Goal: Task Accomplishment & Management: Complete application form

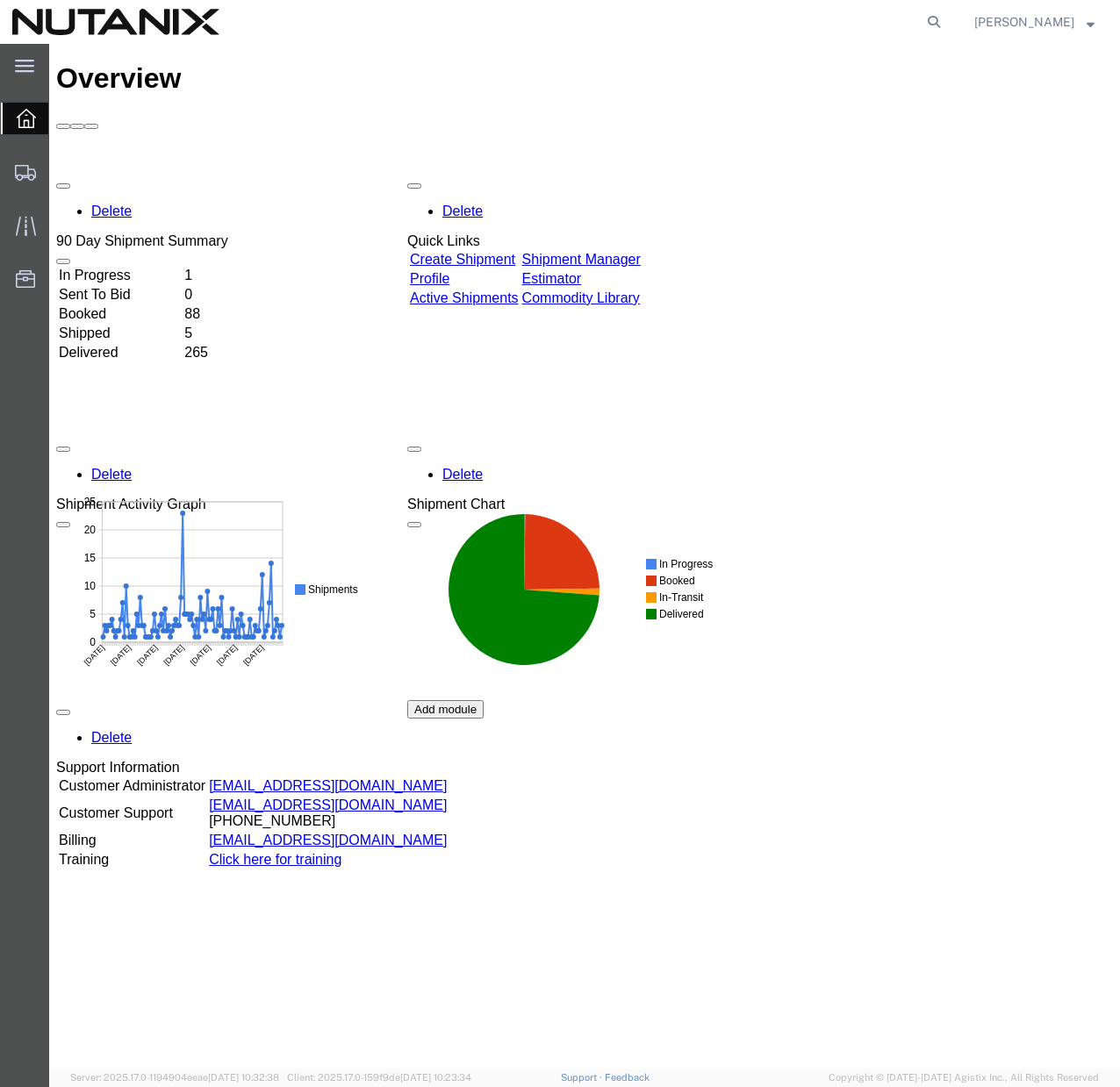
click at [486, 252] on link "Create Shipment" at bounding box center [463, 259] width 106 height 15
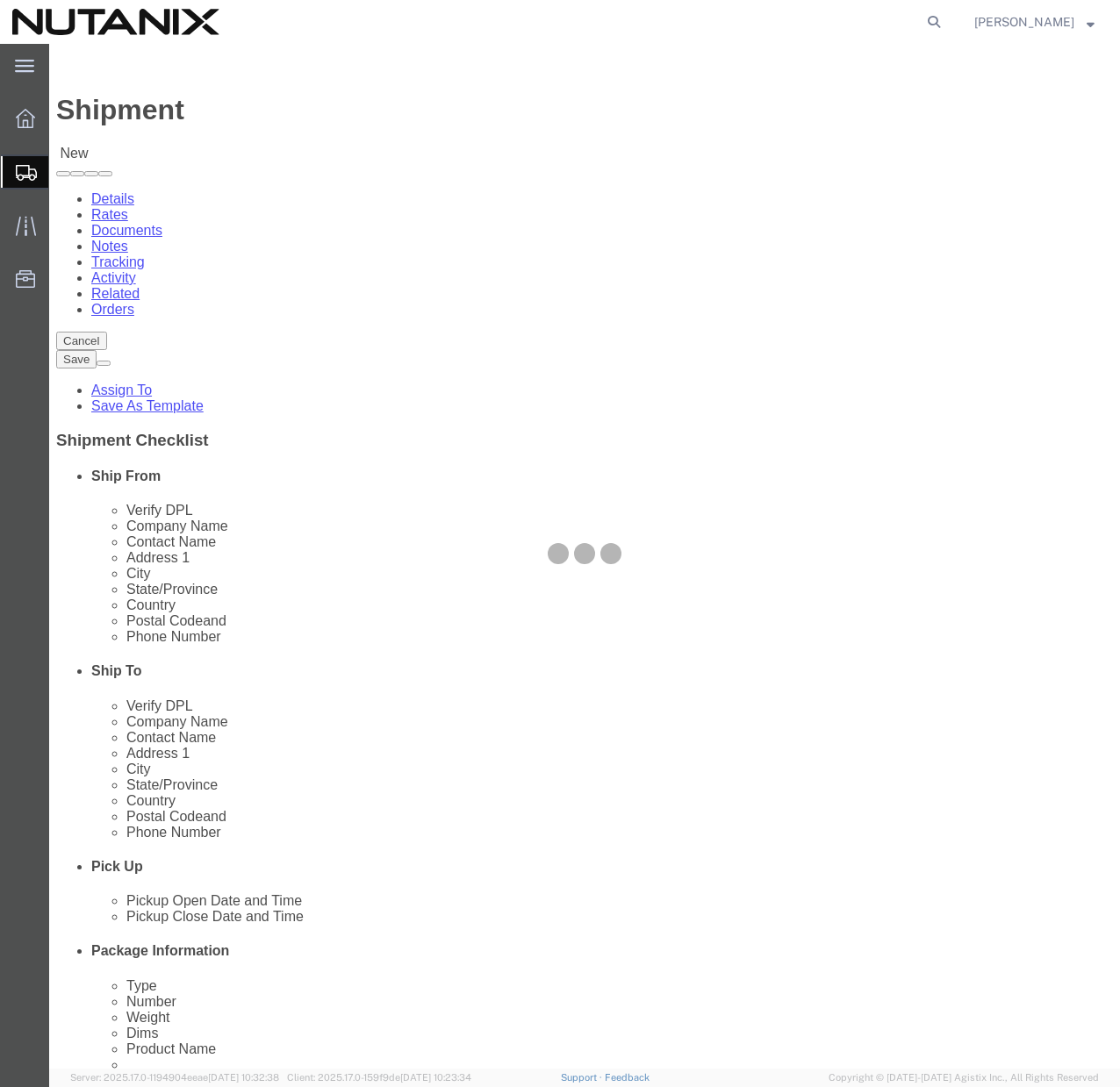
select select
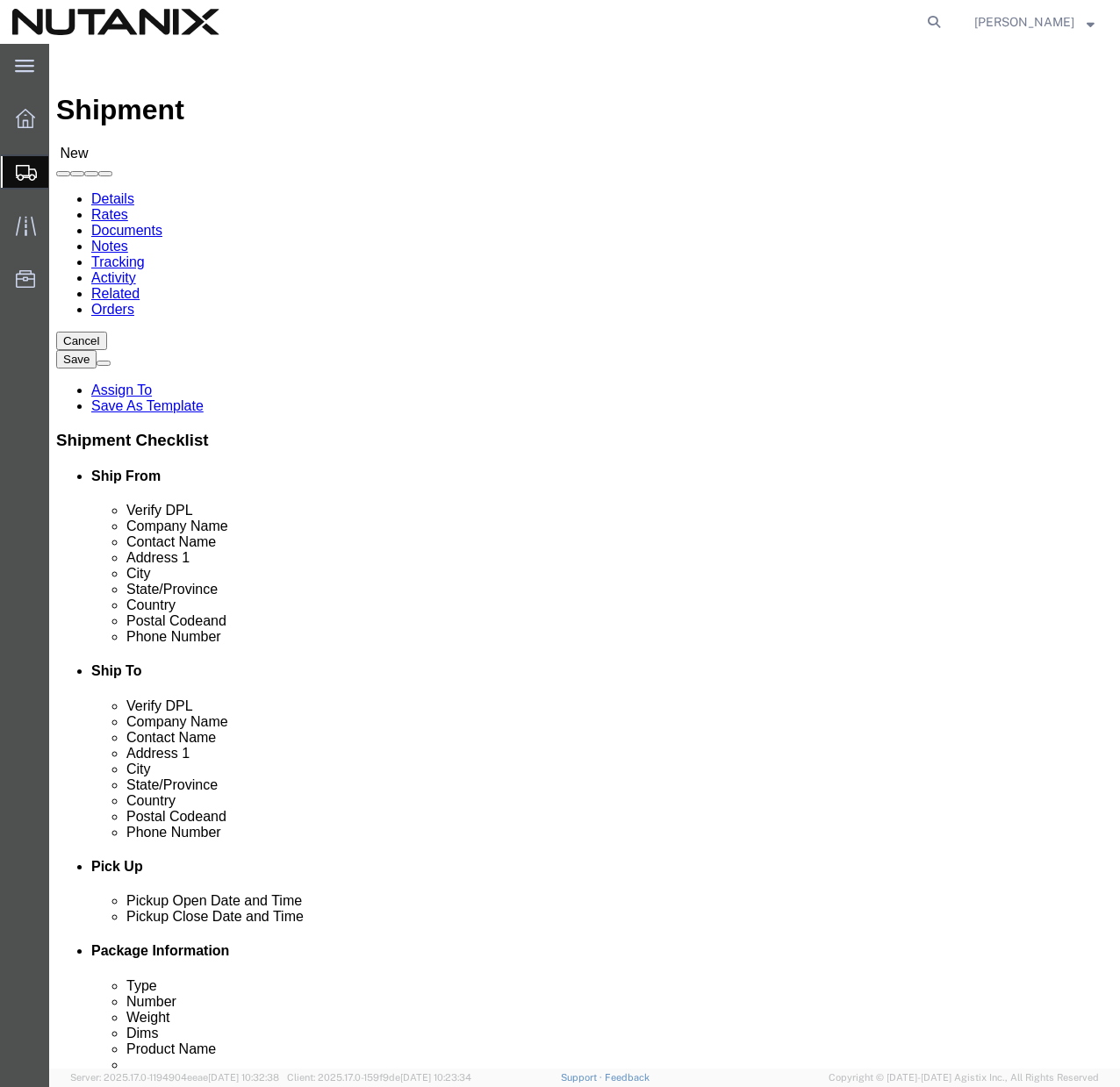
click span
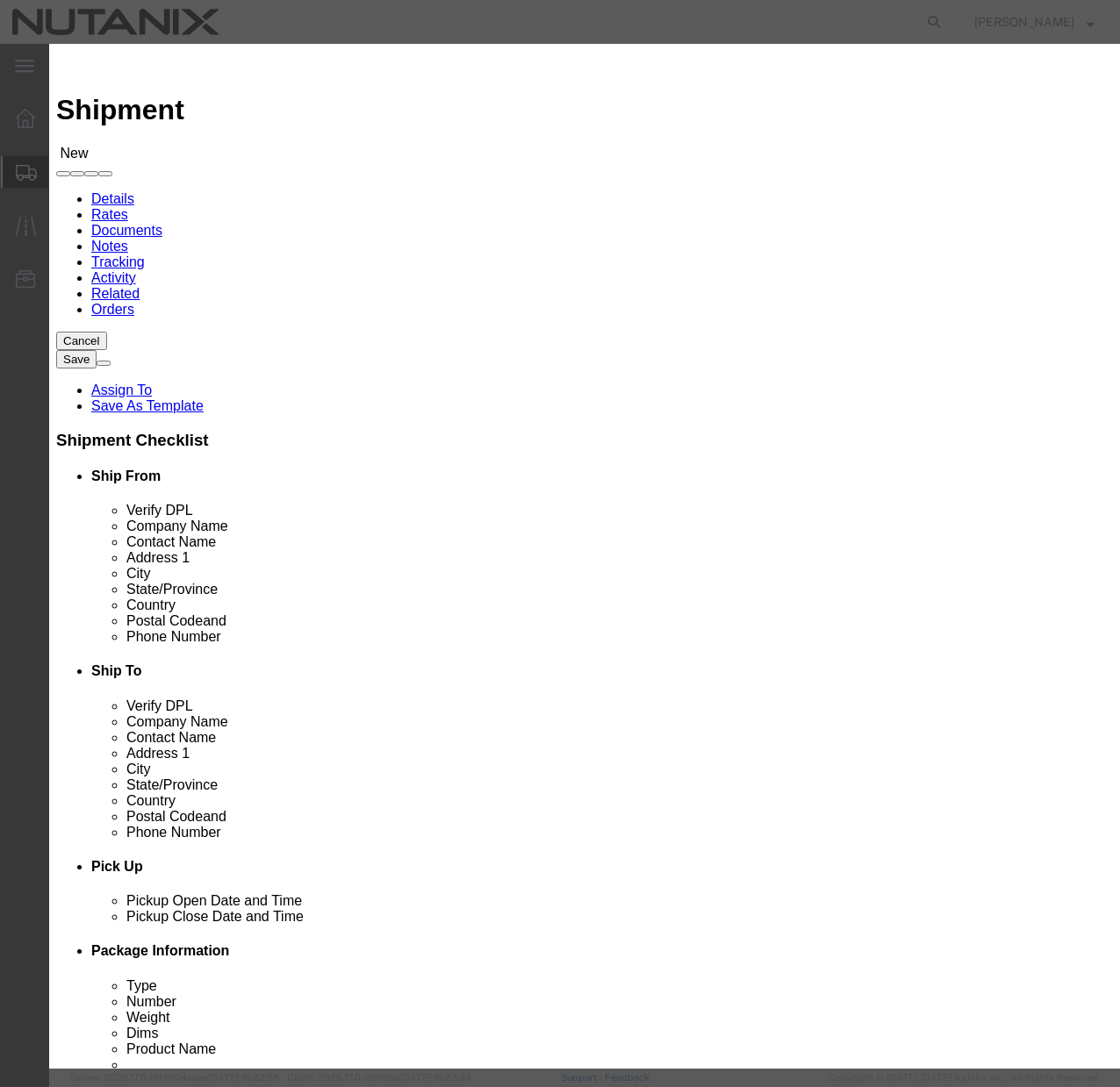
click button "Select"
select select
type input "Nutanix / Durham"
type input "Joseph Walden"
type input "701 W Main St"
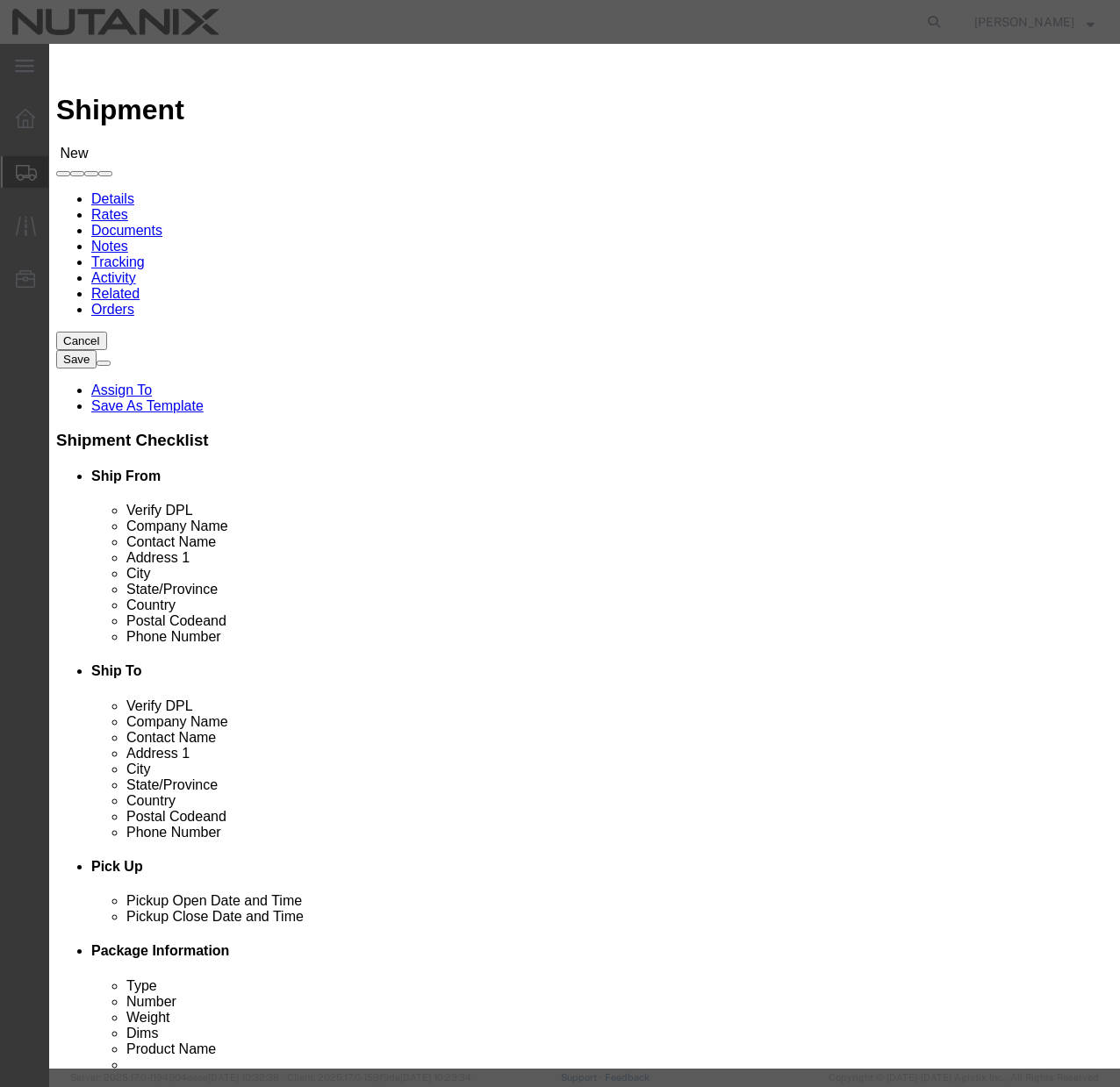
type input "Ste 700"
type input "Durham"
type input "27701"
type input "(408) 560-2681"
type input "joseph.walden@nutanix.com"
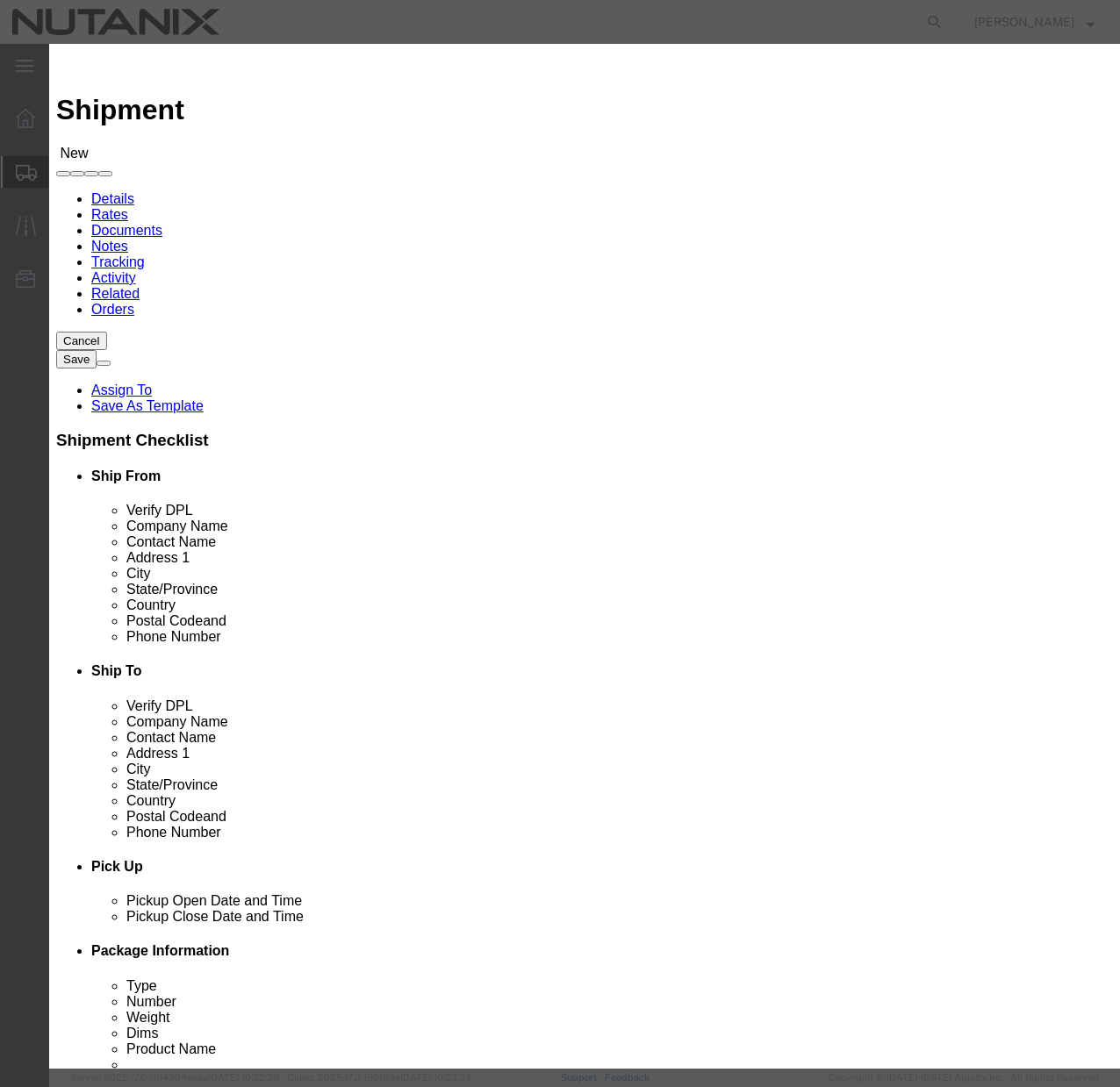
checkbox input "true"
select select "NC"
click icon "button"
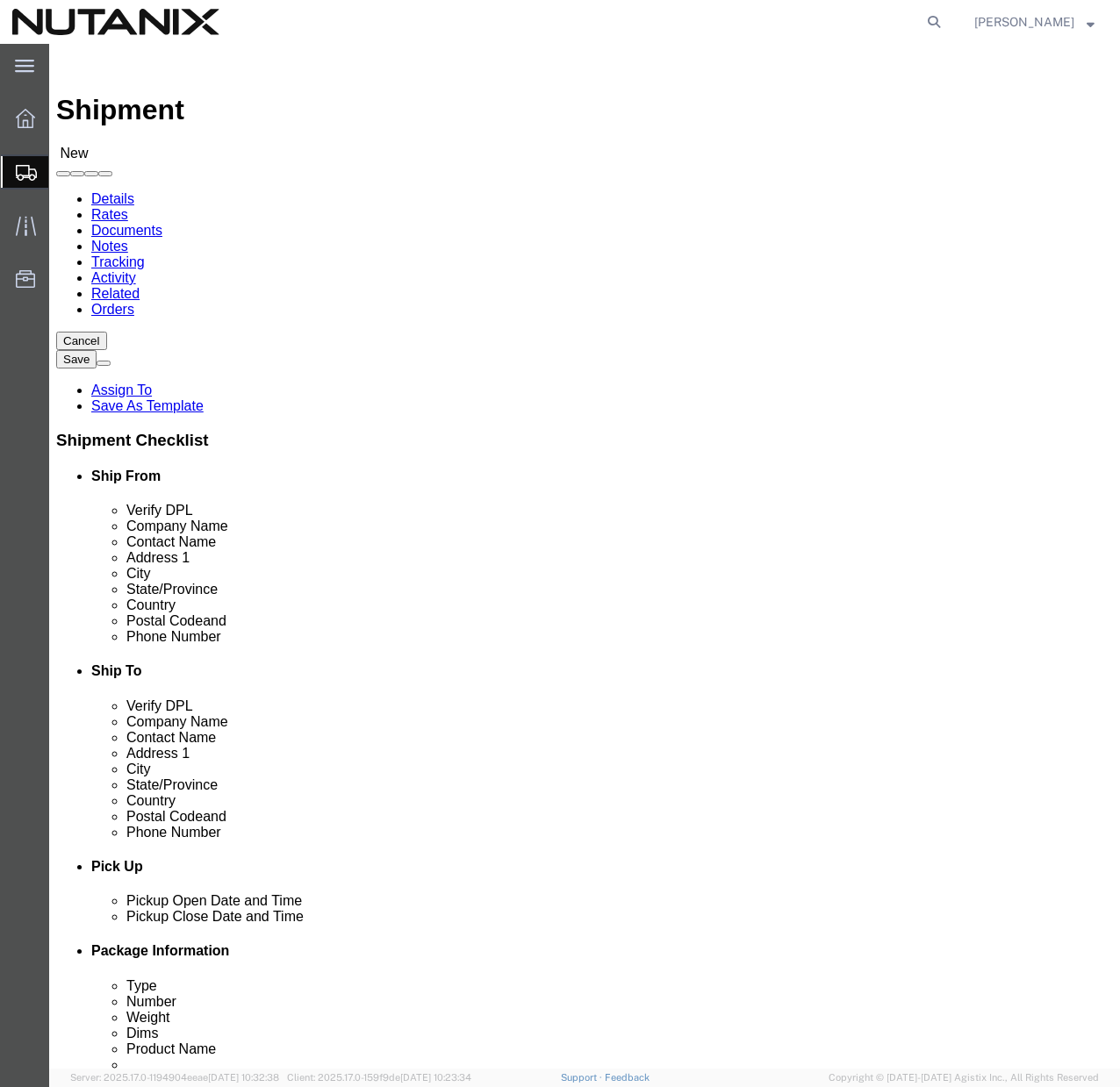
click input "text"
paste input "US12246 JRGPX6J2PW john.mccole@nutanix.com MacBook Pro 14" M3"
type input "US12246 JRGPX6J2PW john.mccole@nutanix.com MacBook Pro 14" M3"
paste input "John McCole"
type input "John McCole"
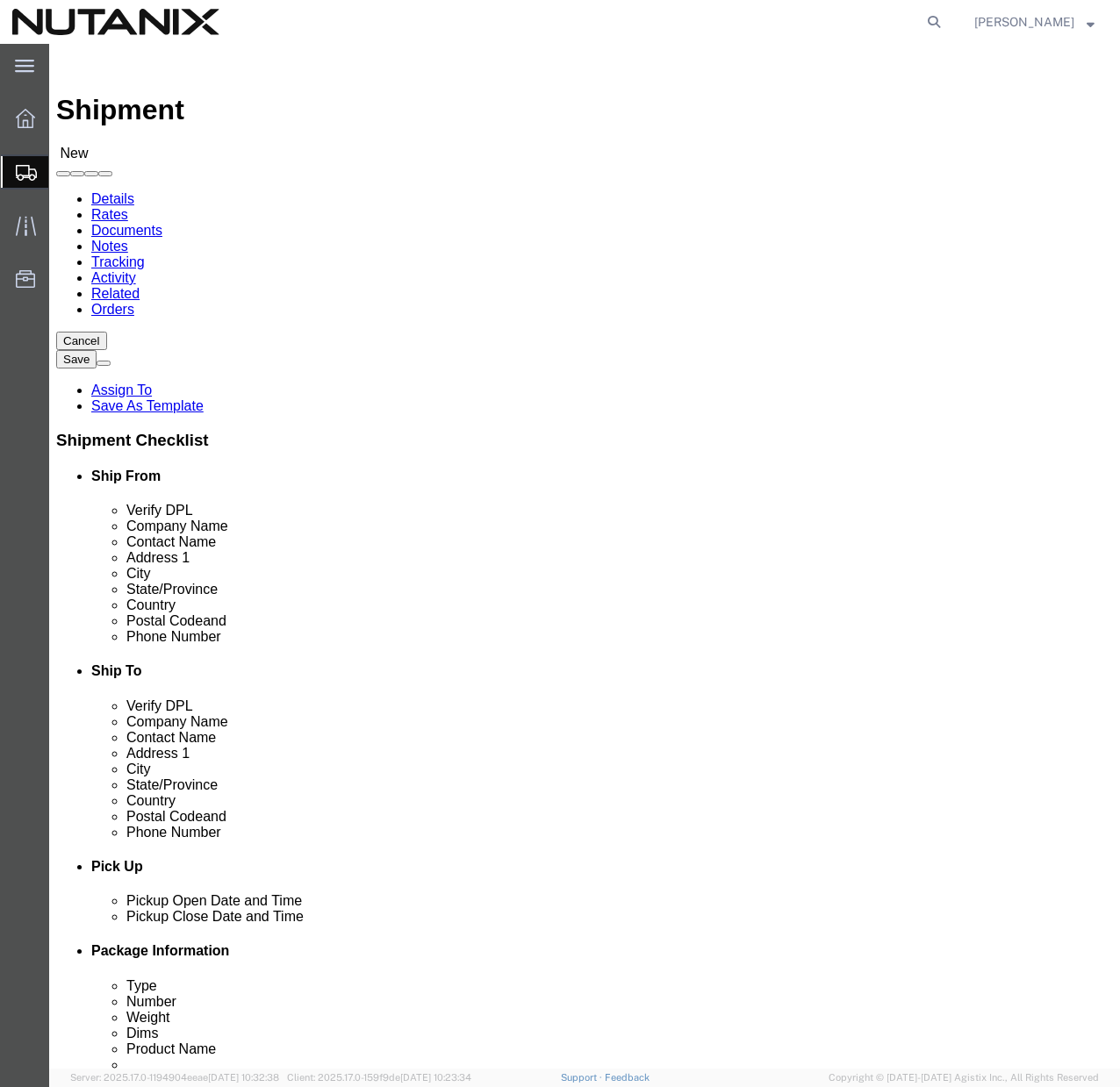
click input "text"
paste input "John McCole"
type input "John McCole"
click input "text"
paste input "1230 Polo Run Drive"
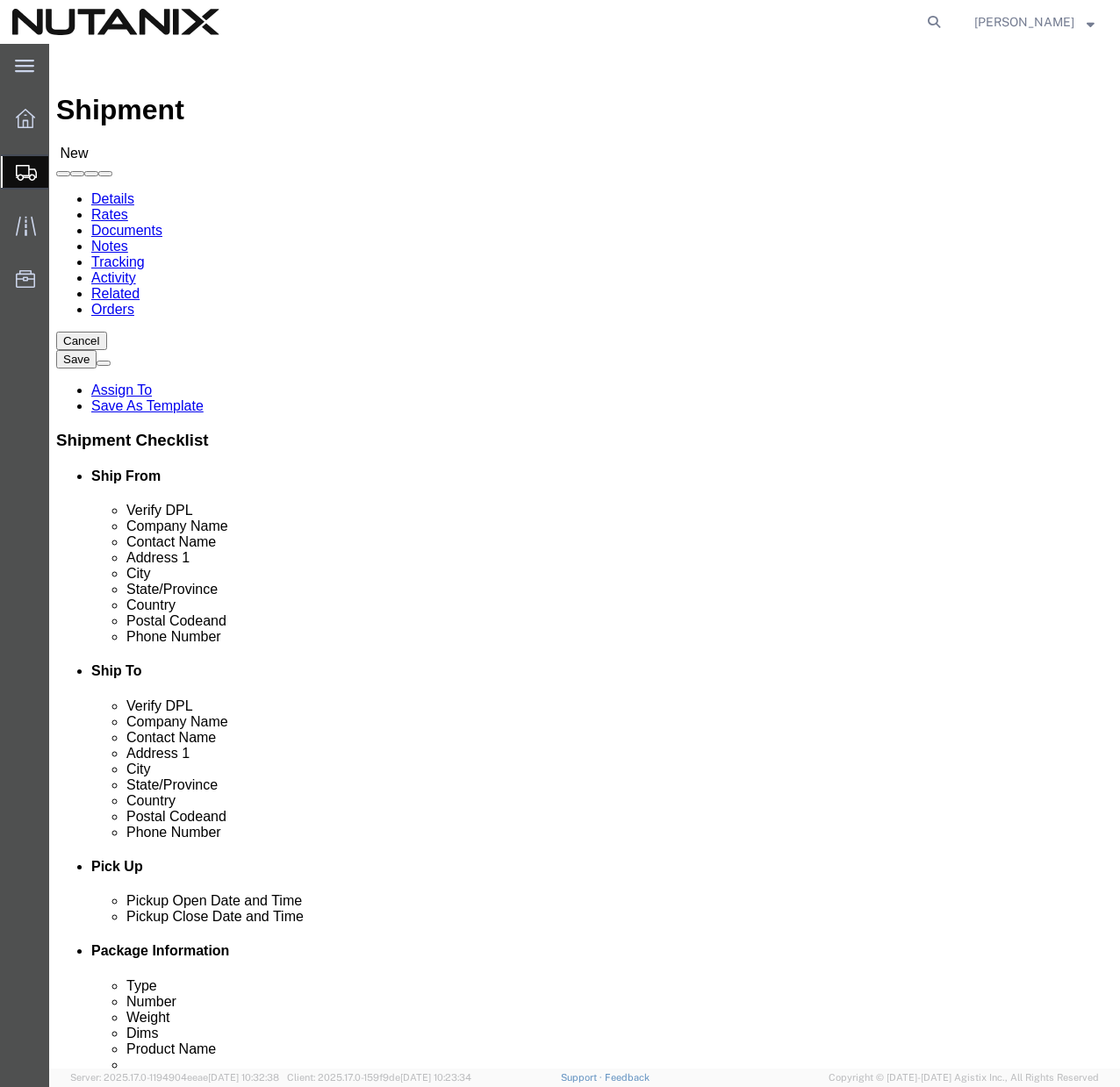
type input "1230 Polo Run Drive"
select select
click input "text"
paste input "Coatesville"
type input "Coatesville"
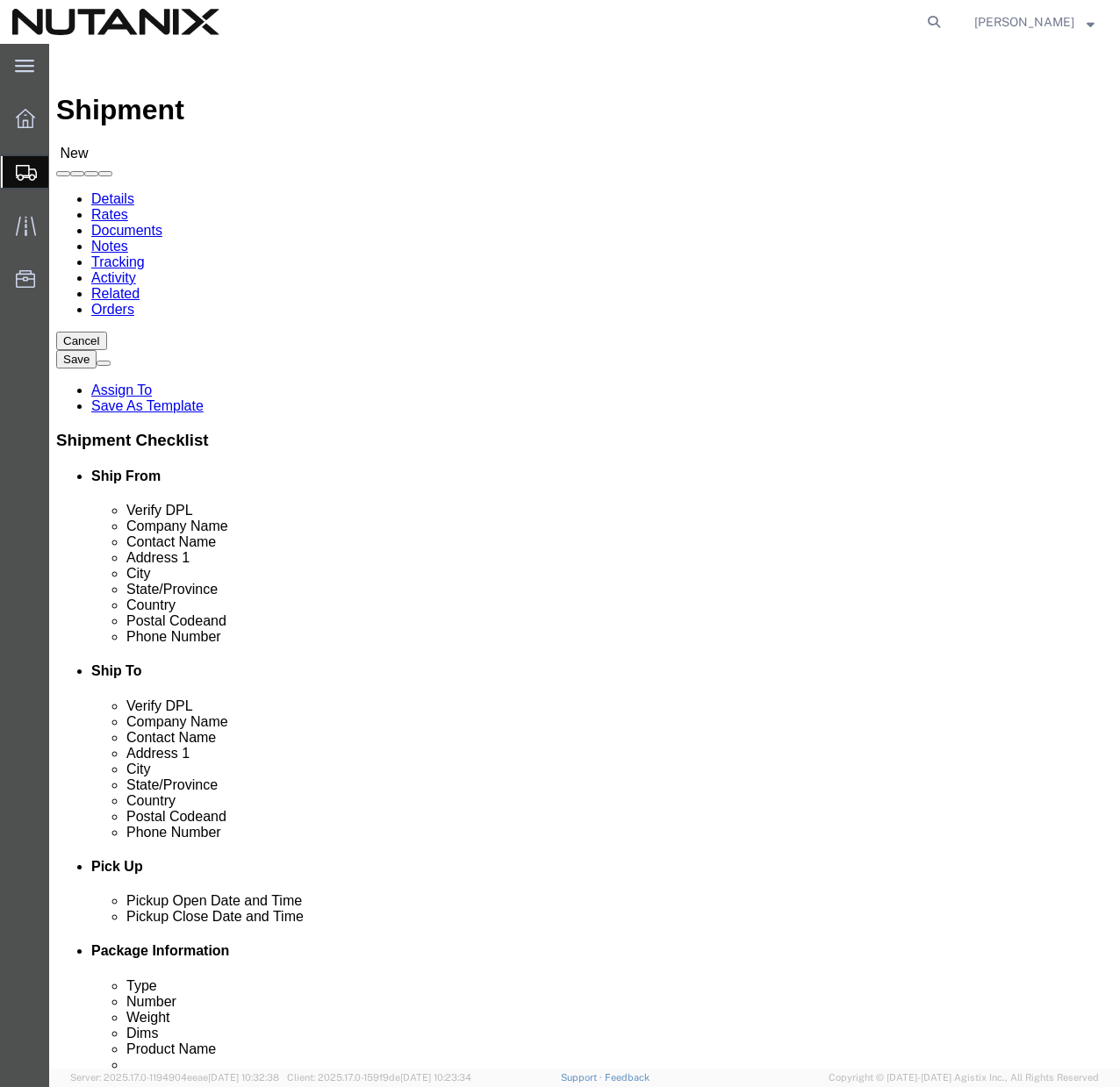
scroll to position [912, 0]
select select
select select "PA"
click input "Postal Code"
type input "19320"
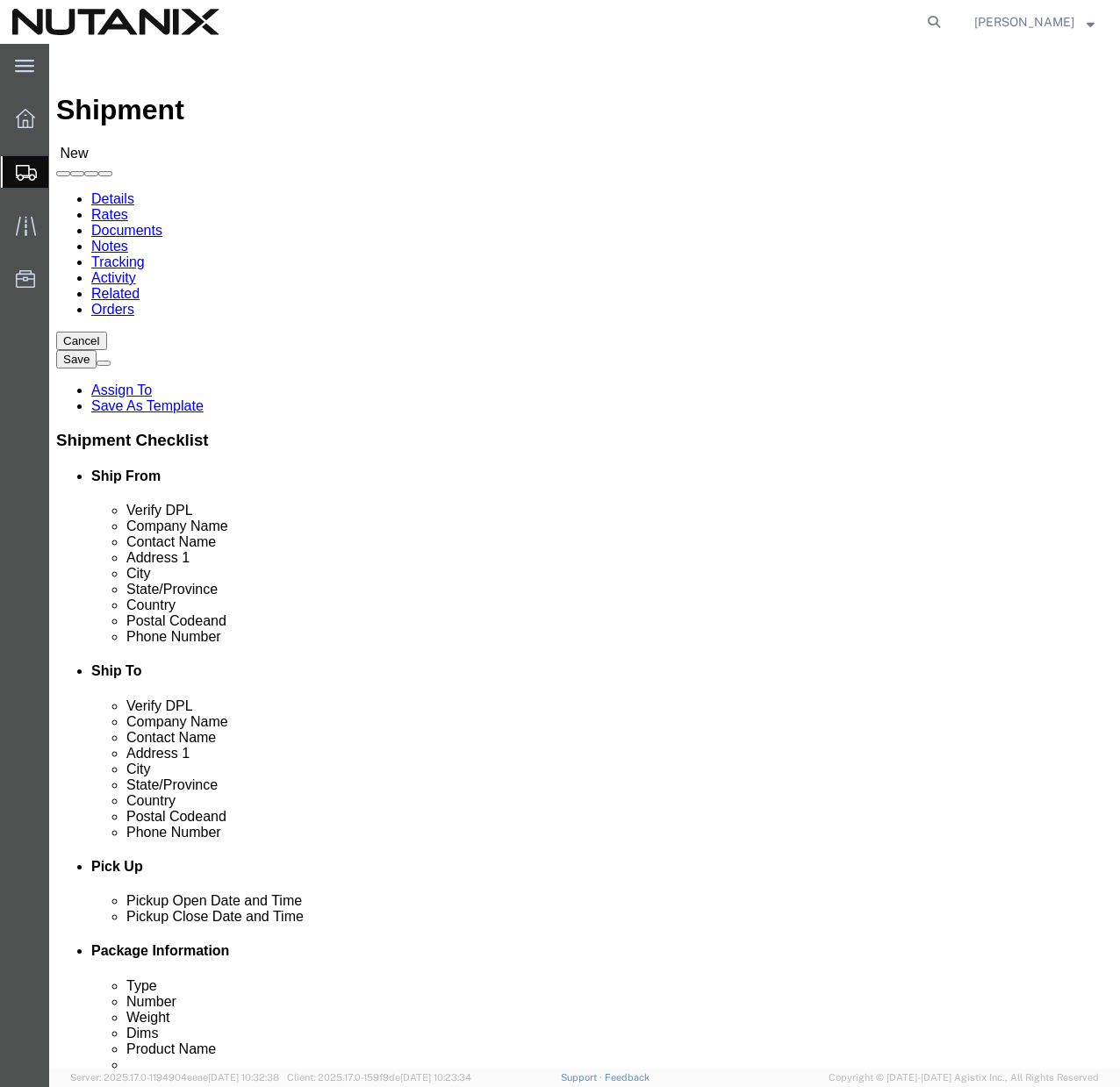
select select
click input "text"
paste input "610-383-7644"
type input "610-383-7644"
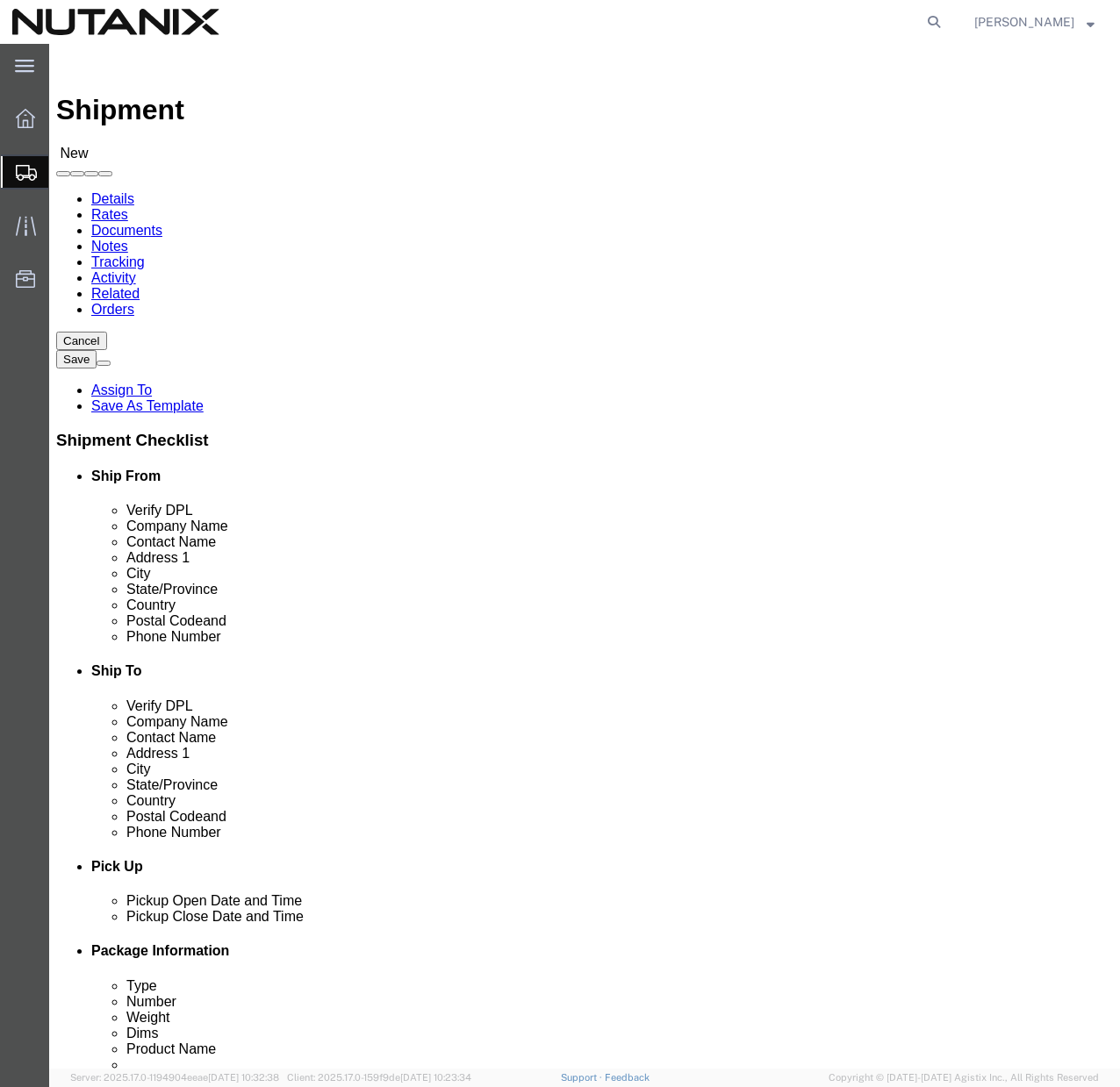
click input "text"
paste input "john.mccole@nutanix.com"
type input "john.mccole@nutanix.com"
checkbox input "true"
click div "ADDITIONAL INFORMATION"
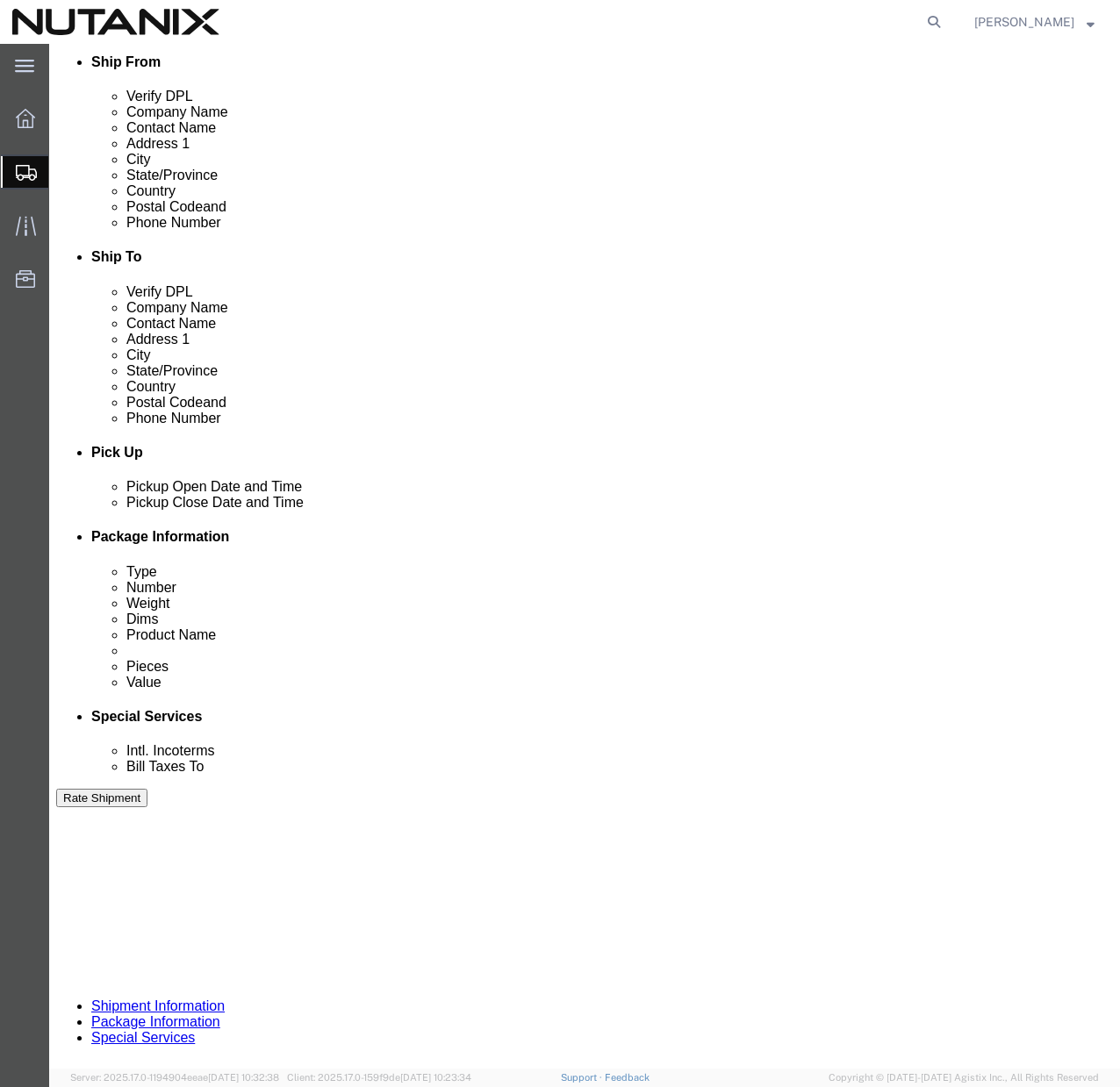
scroll to position [492, 0]
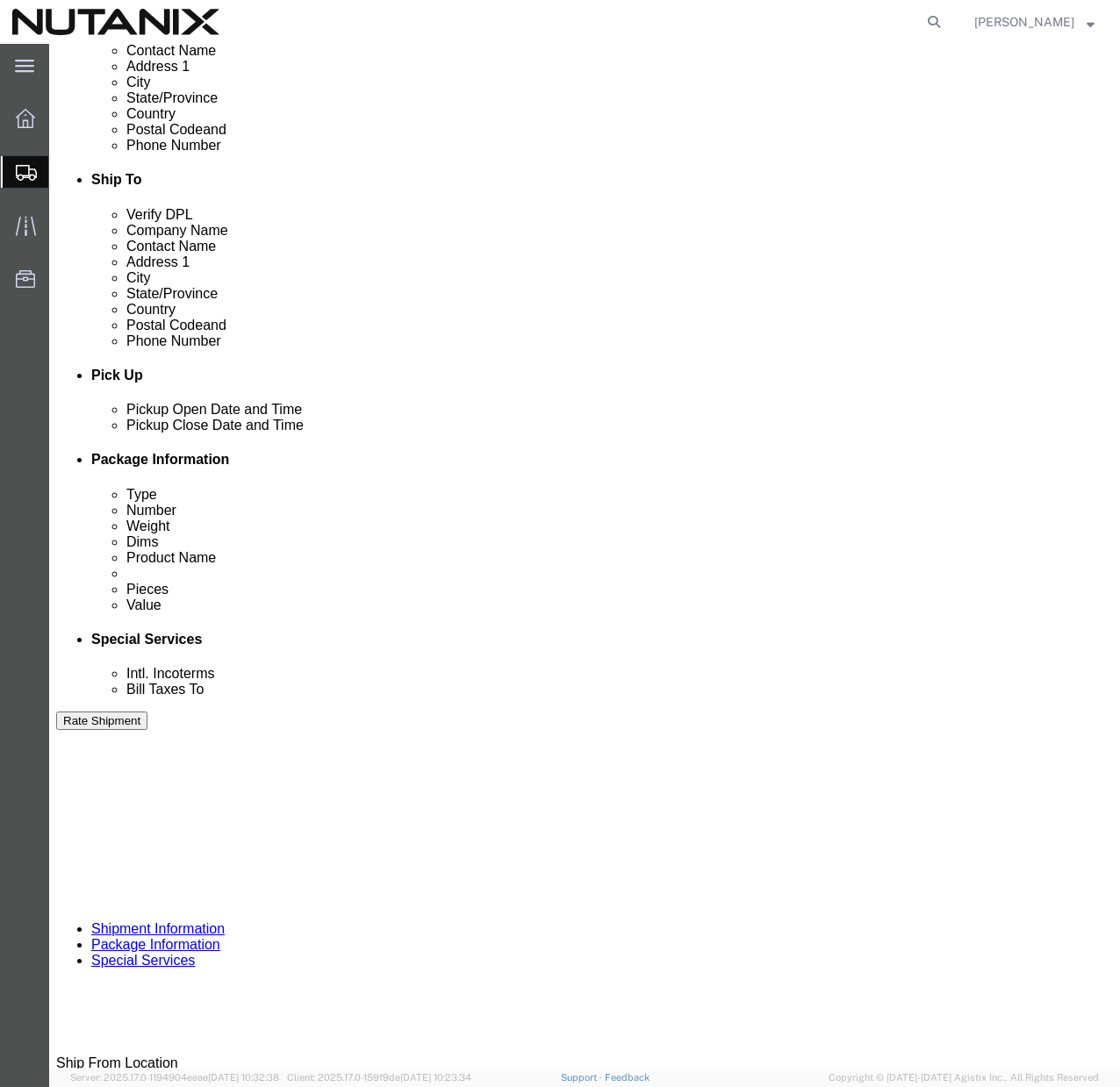
click input "text"
type input "79101"
click select "Select Account Type Activity ID Airline Appointment Number ASN Batch Request # …"
select select "PURCHORD"
click input "text"
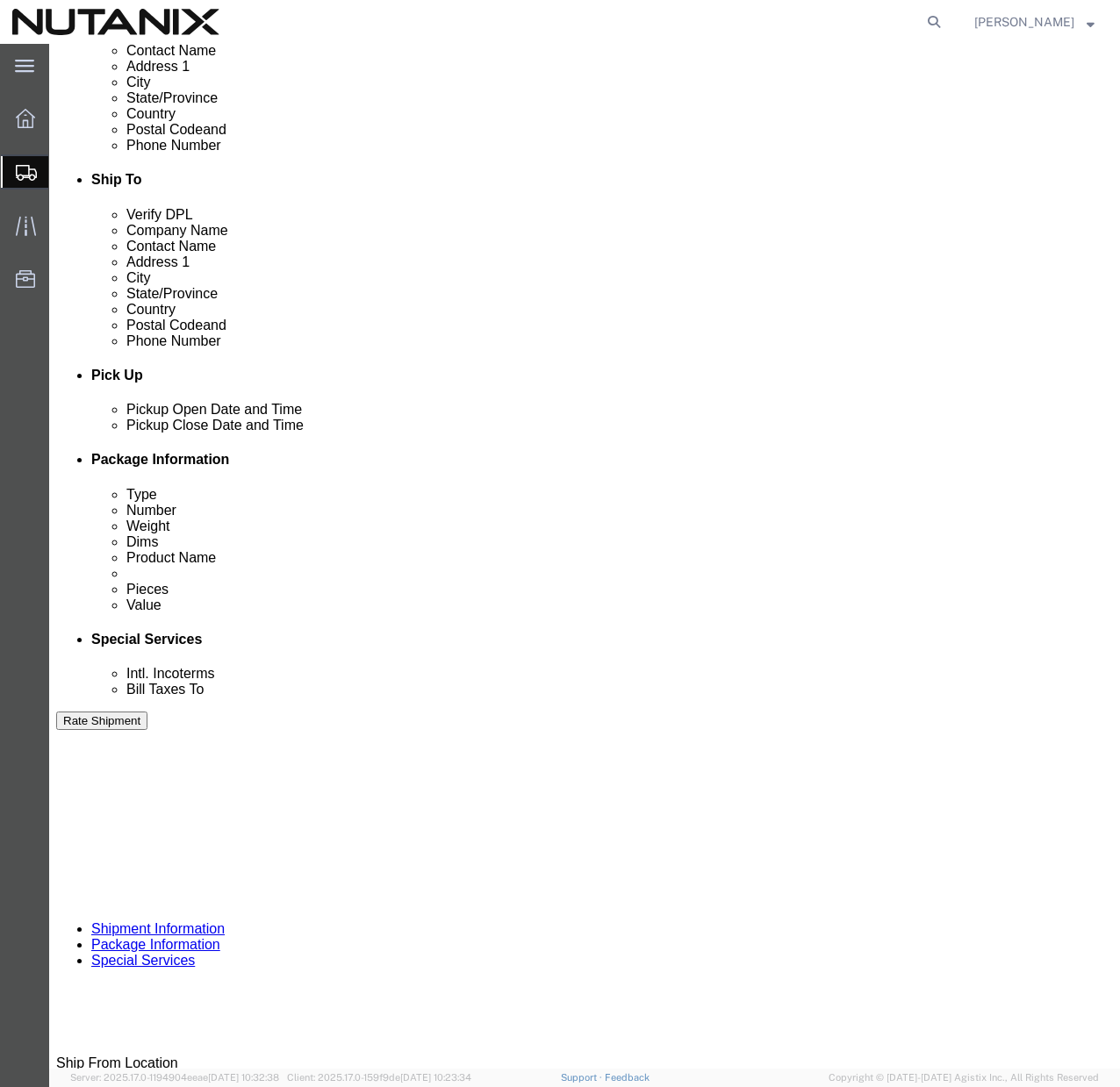
paste input "TASK0430131"
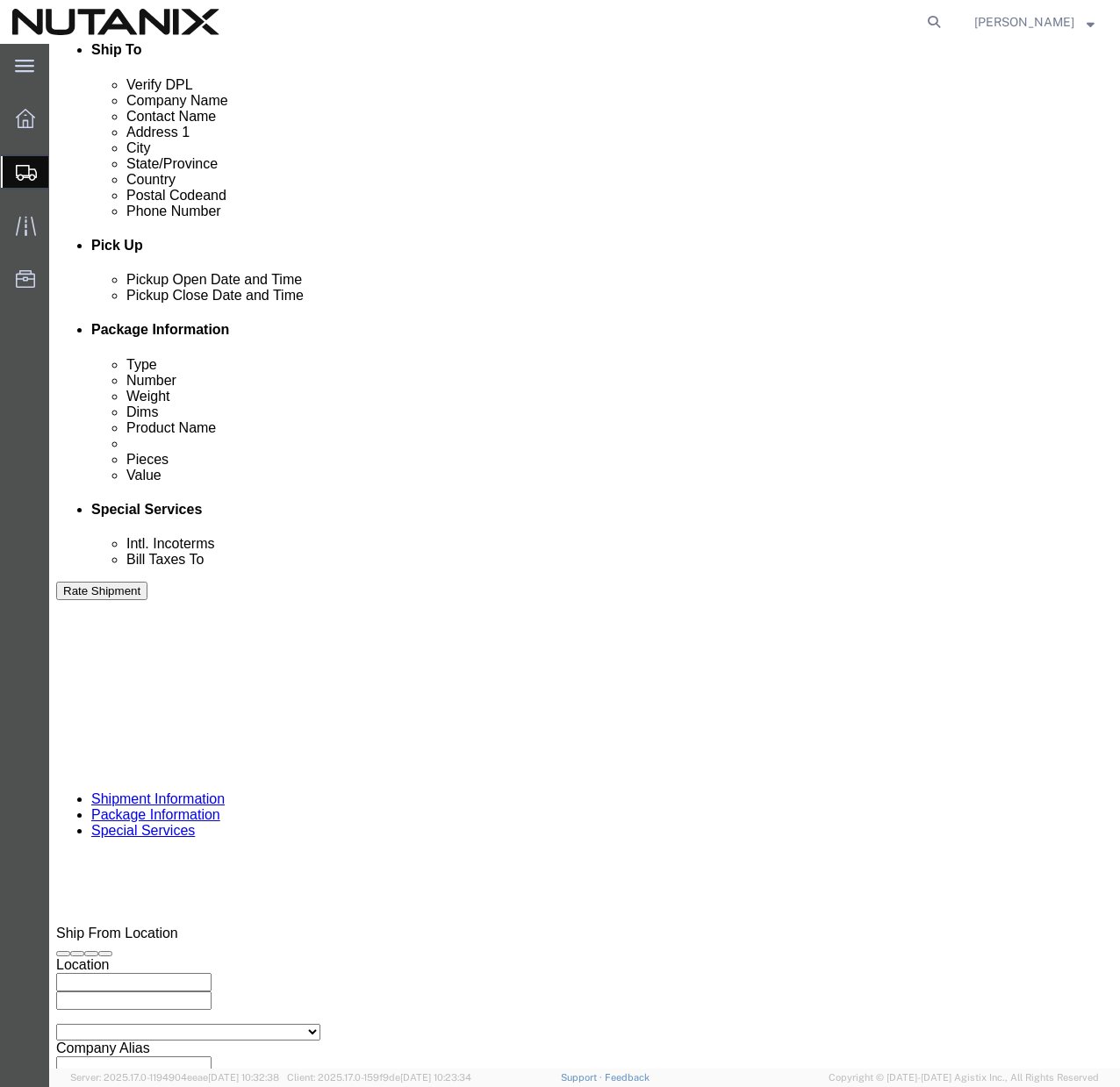
scroll to position [637, 0]
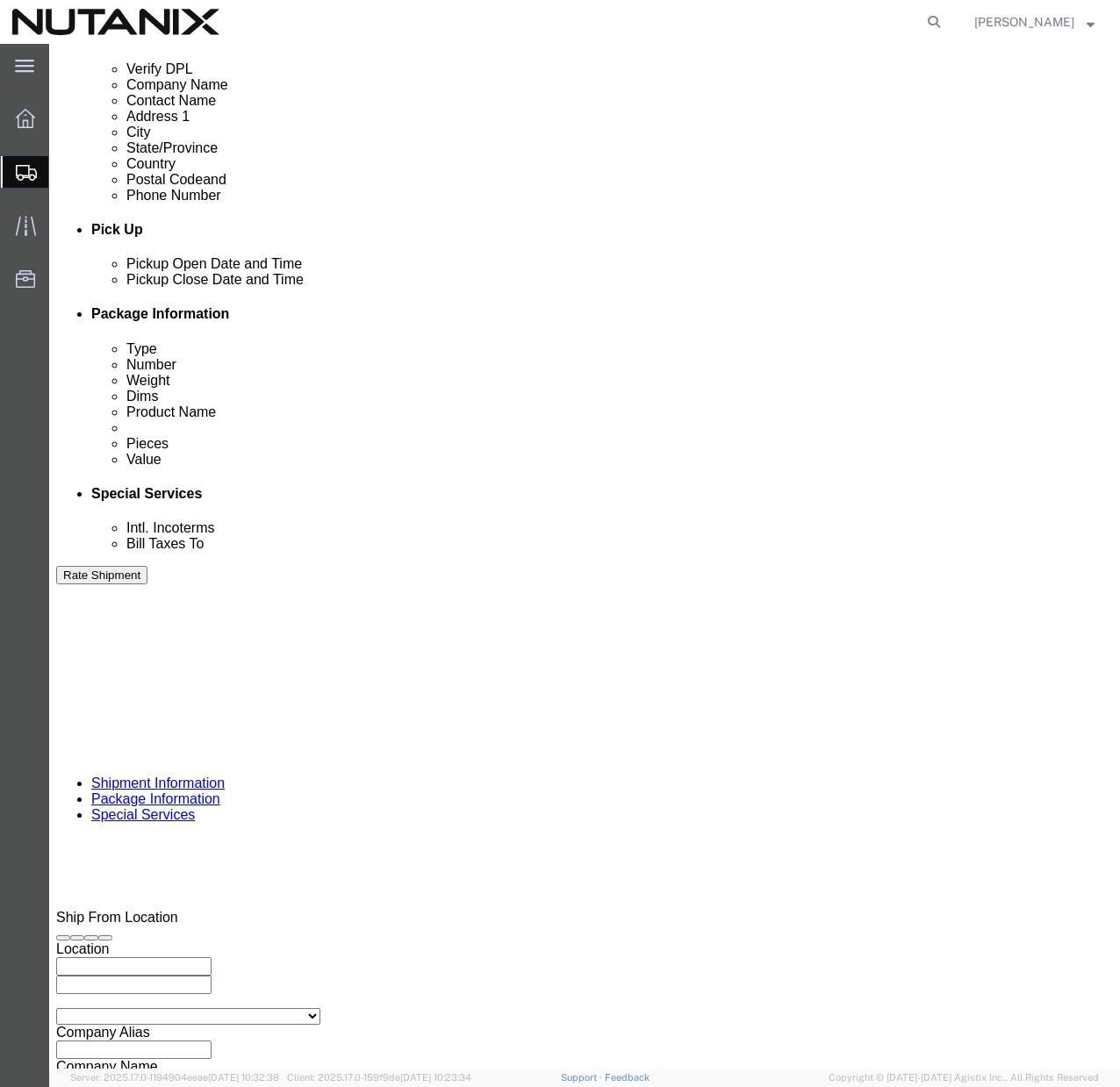
type input "TASK0430131"
click button "Continue"
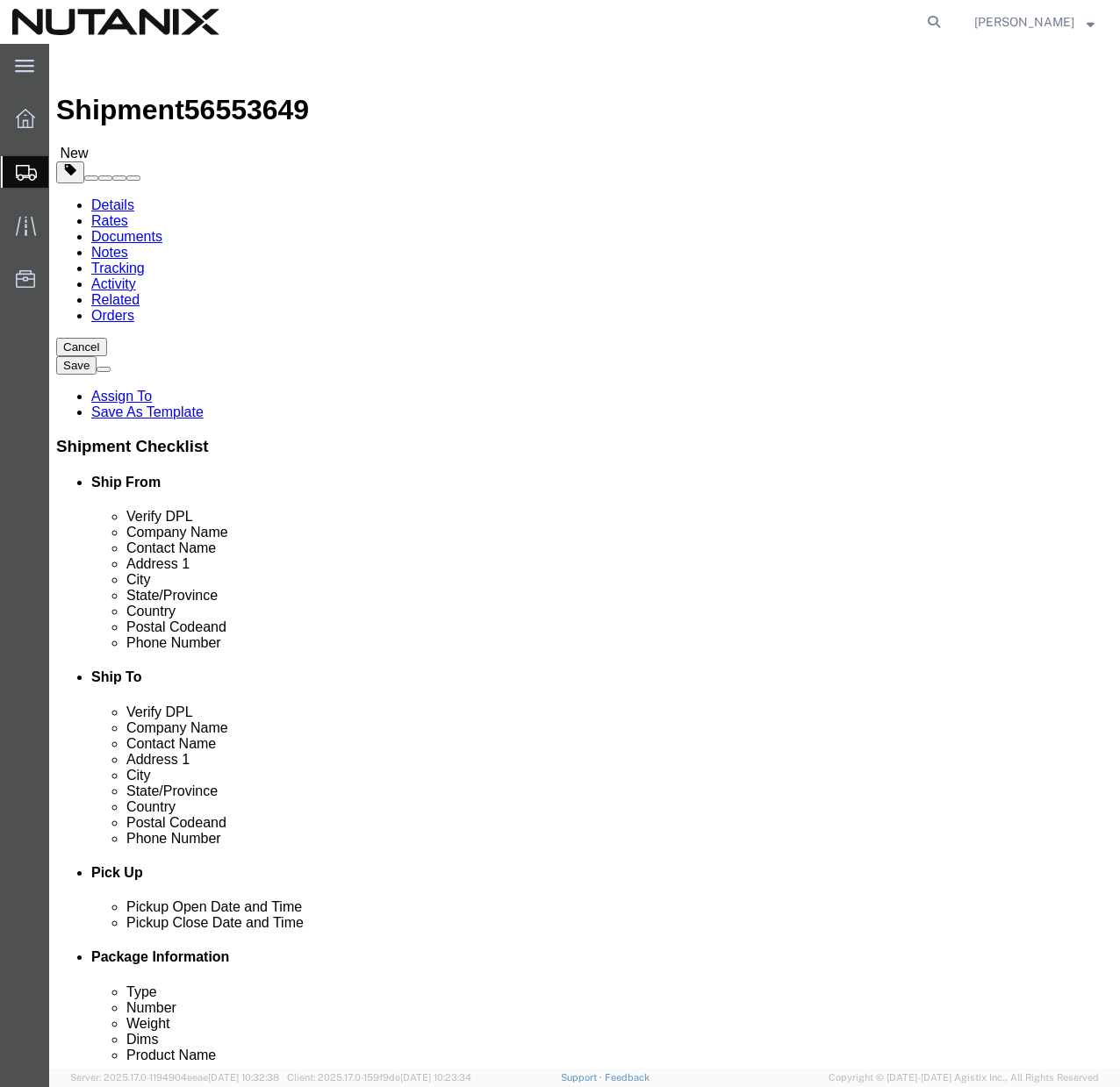
click select "Select Bale(s) Basket(s) Bolt(s) Bottle(s) Buckets Bulk Bundle(s) Can(s) Cardbo…"
select select "YRPK"
click input "text"
type input "16"
click input "text"
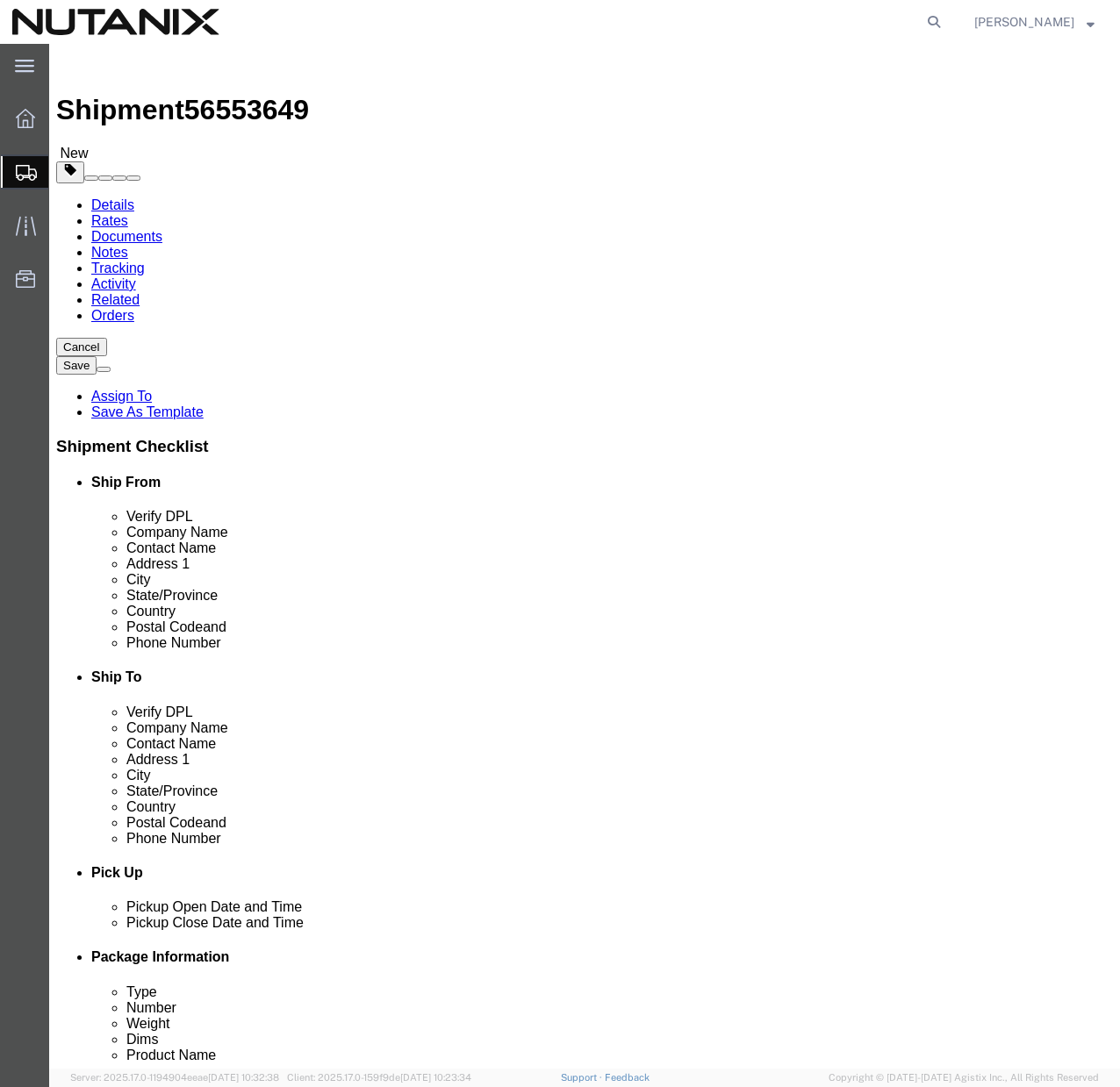
type input "12"
click input "text"
type input "4"
click input "0.00"
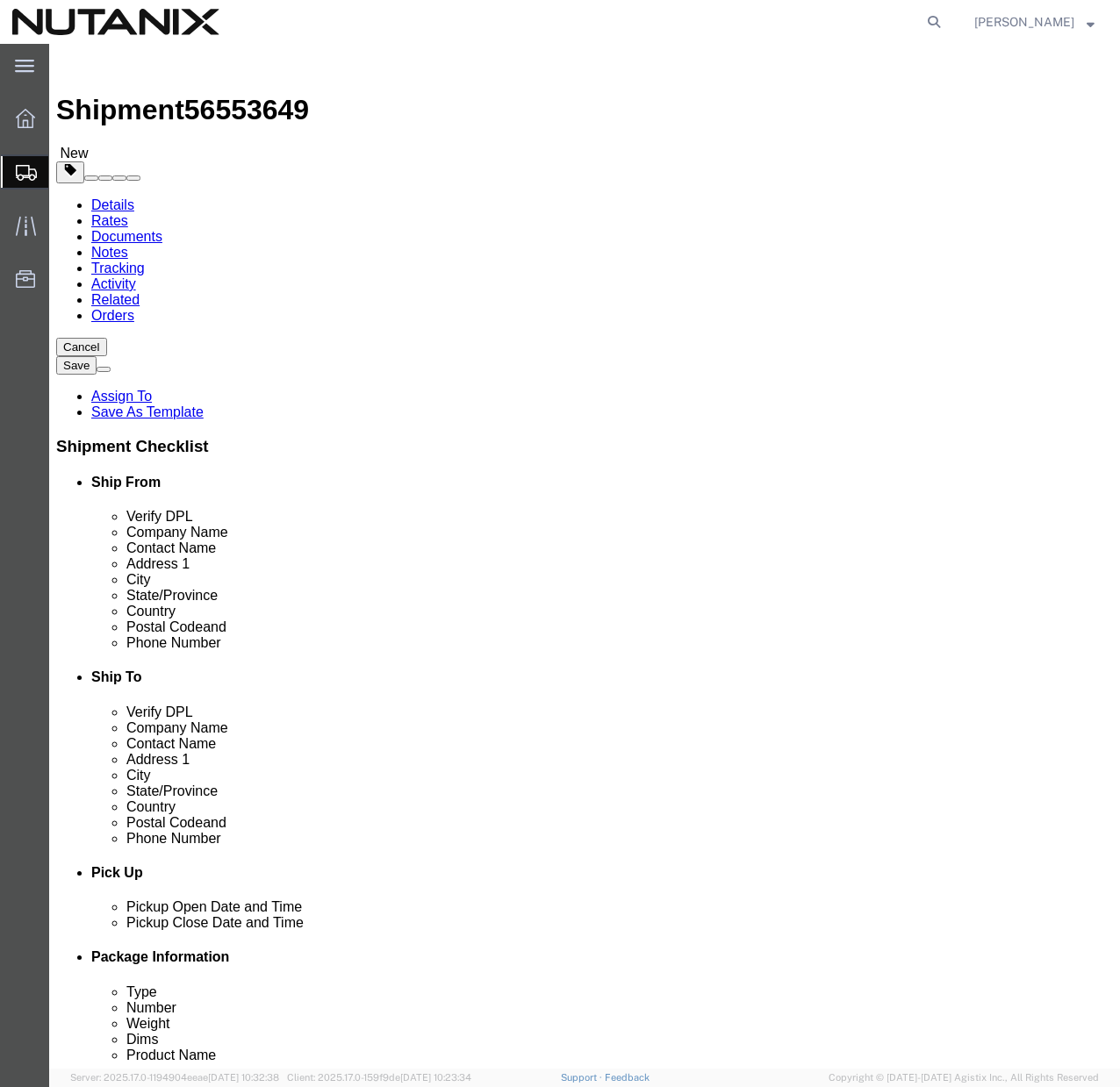
type input "6"
click link "Add Content"
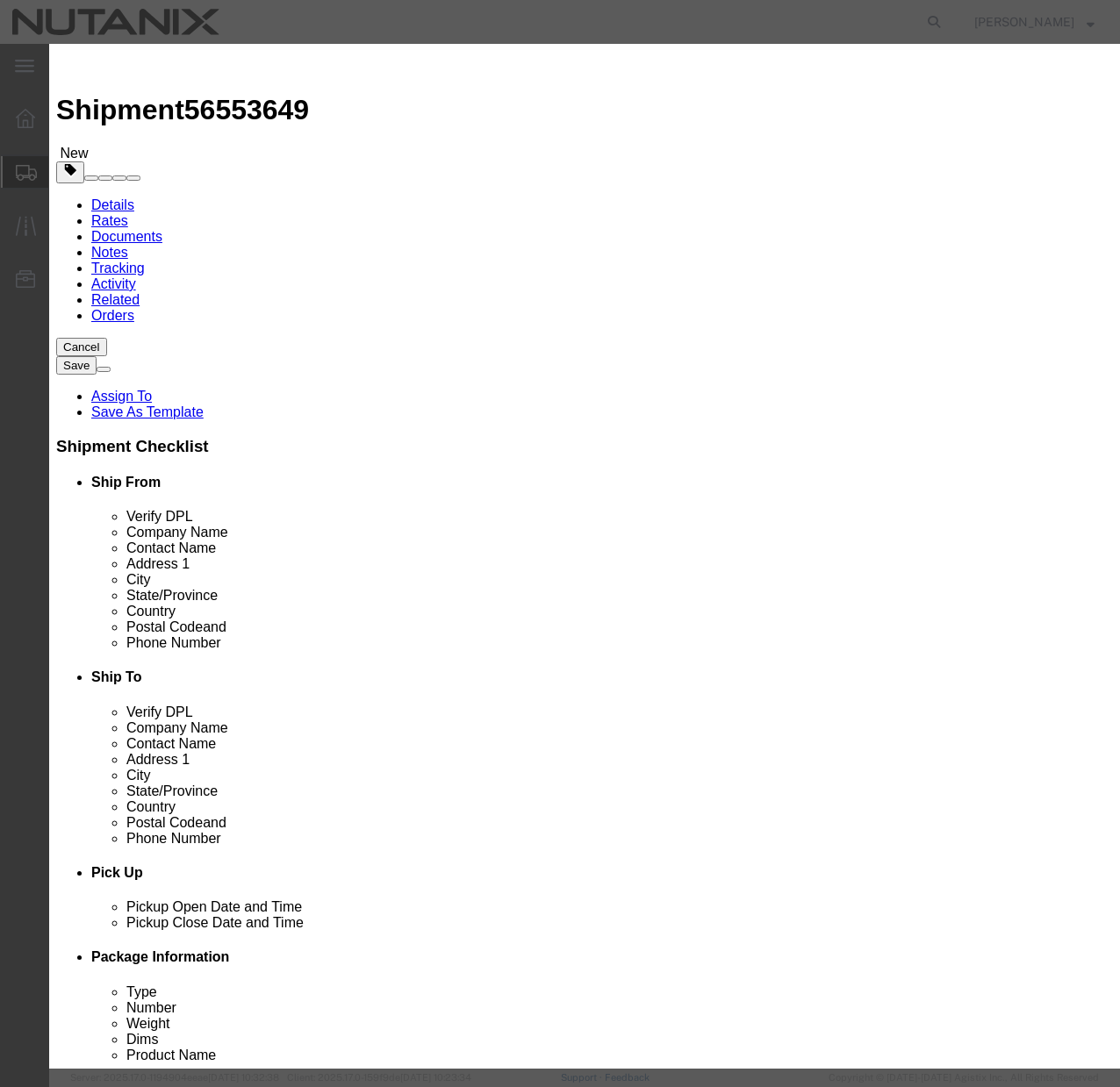
click input "text"
type input "14" MacBook Pro"
click input "0"
type input "1"
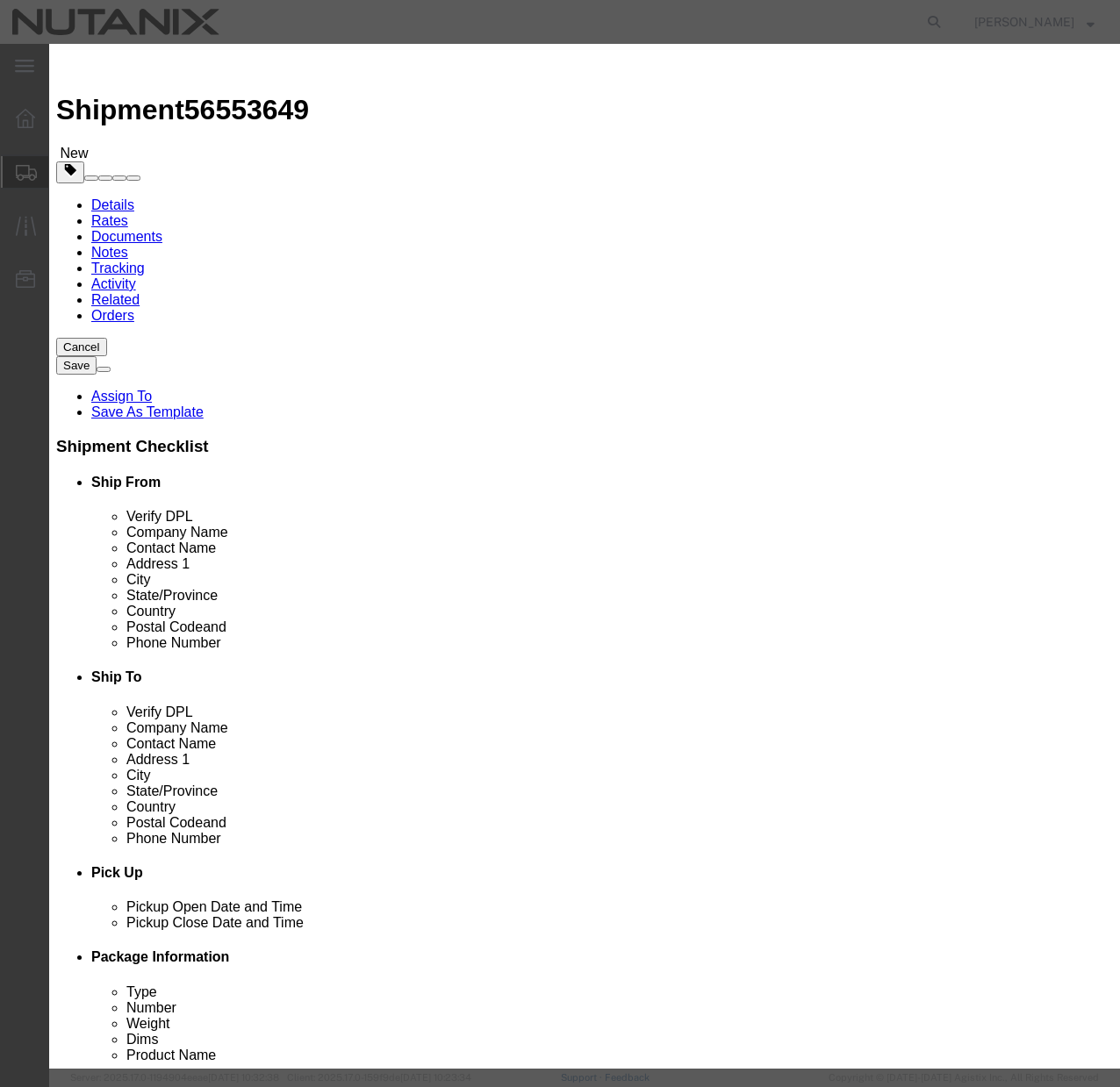
click input "text"
type input "2000"
click input "checkbox"
checkbox input "true"
click input "Ion Contained in Equipment (UN3481, PI967)"
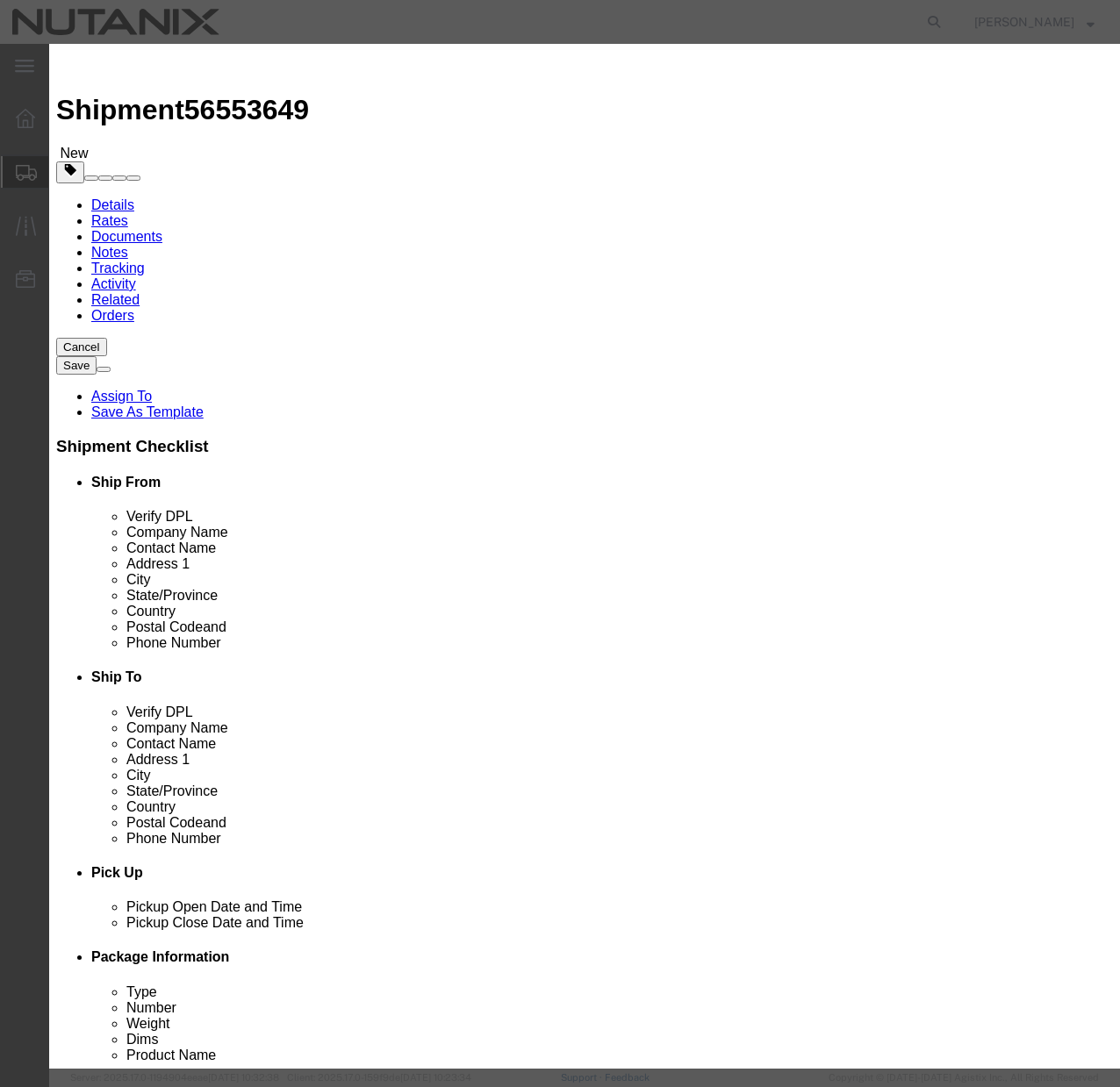
checkbox input "true"
click button "Save & Close"
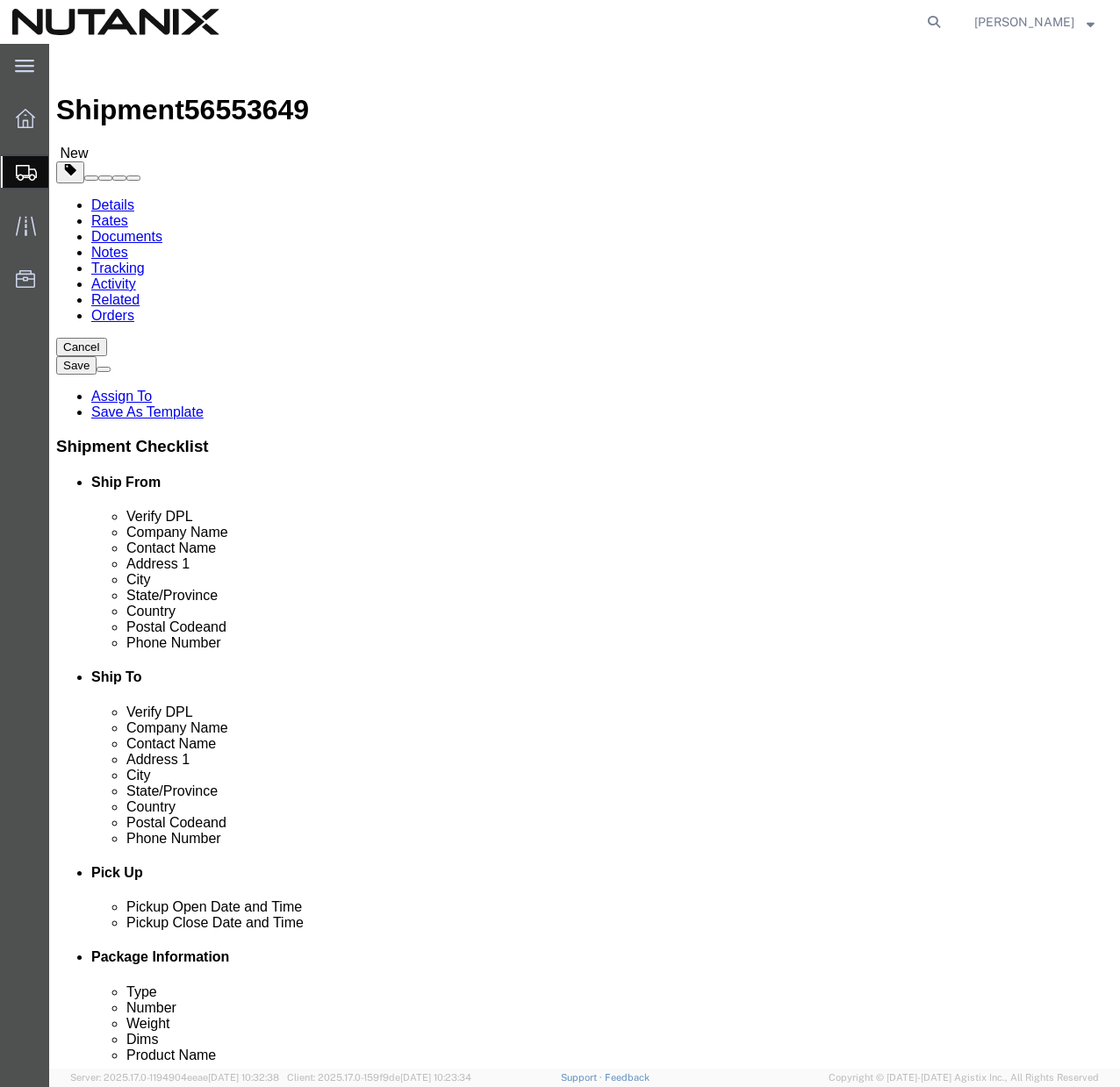
click button "Continue"
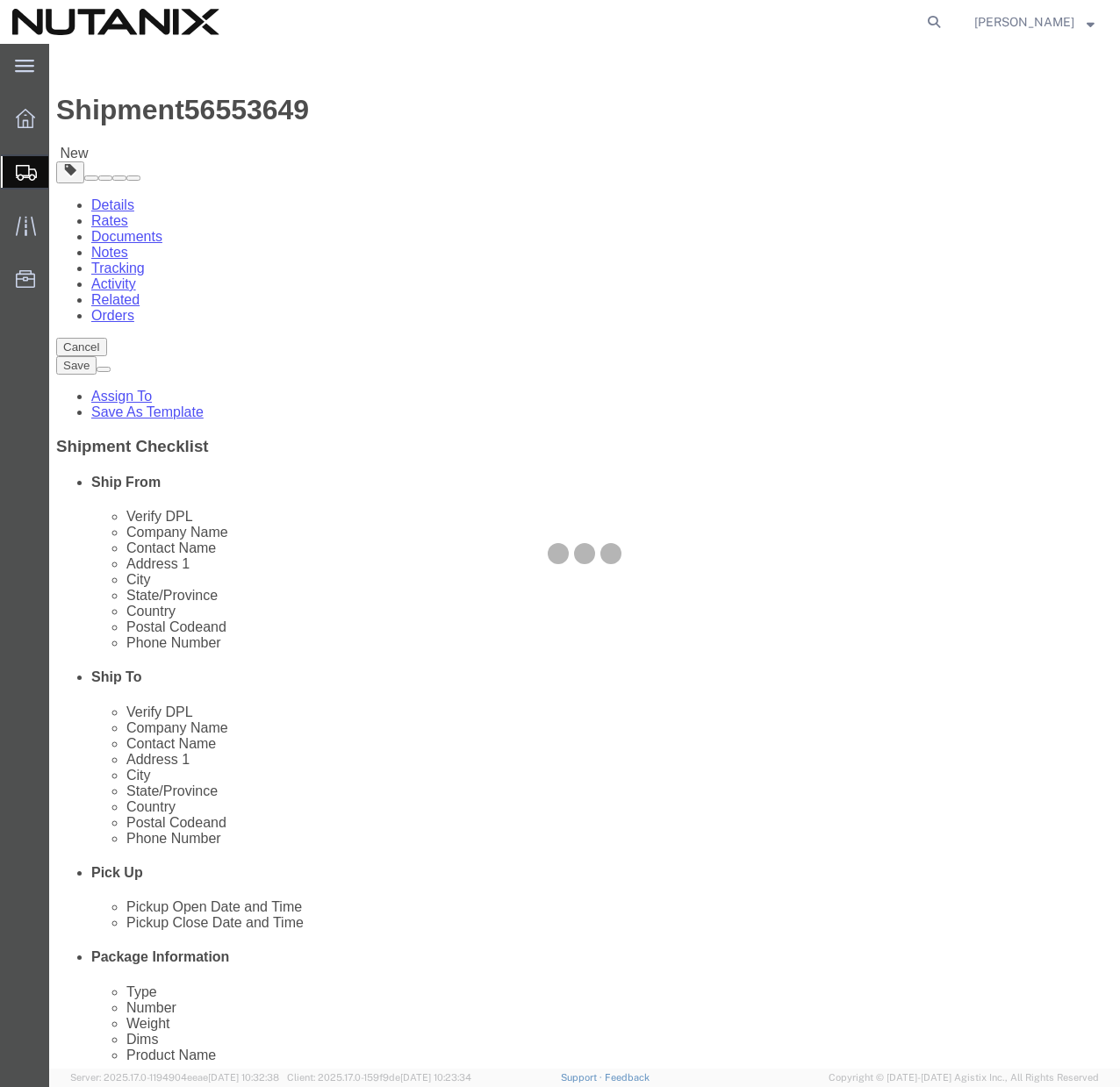
select select
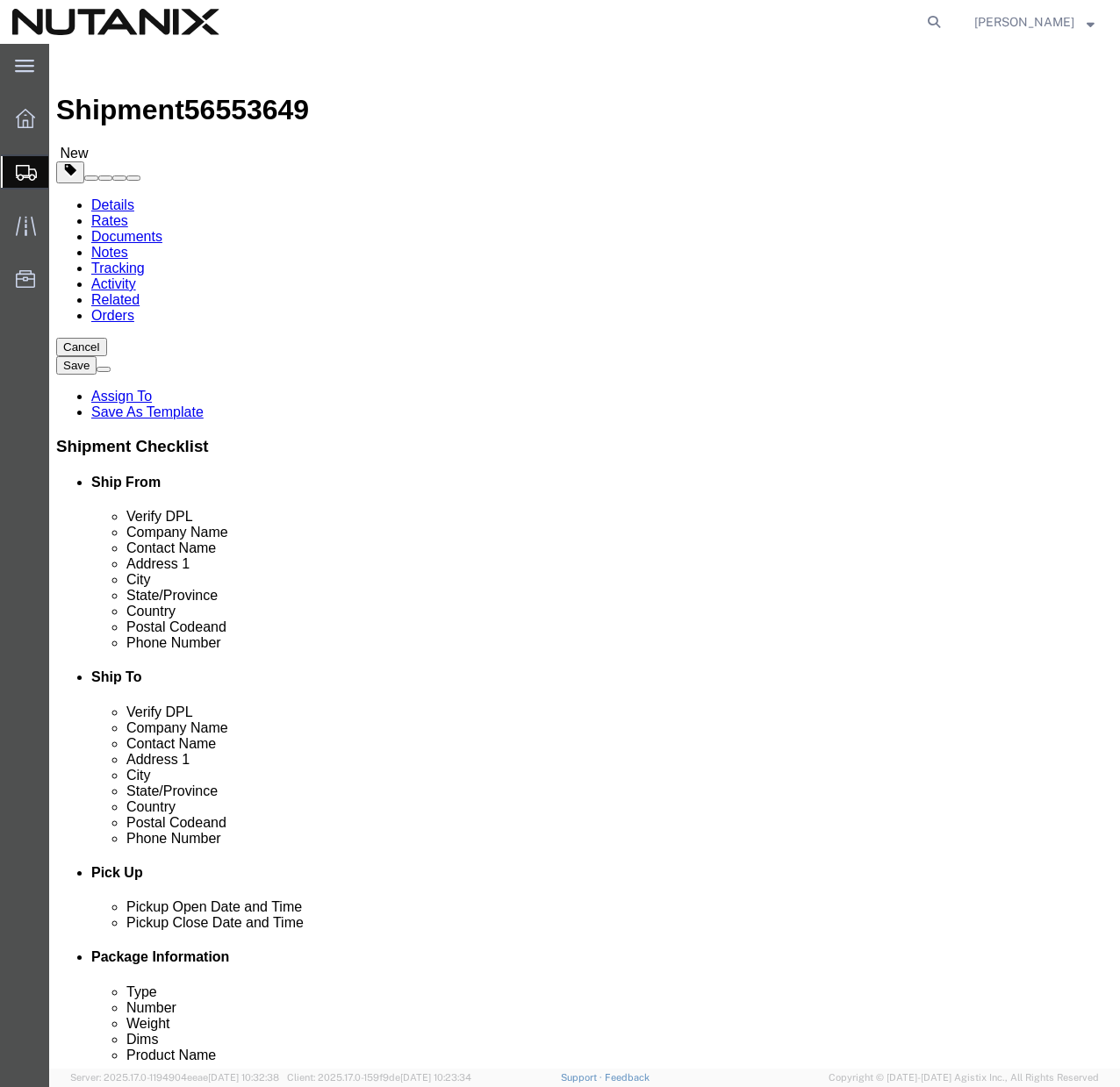
click select "Select Adult Signature Required Direct Signature Required No Signature Required…"
select select "SignReqOnDeliveryFlag"
click button "Rate Shipment"
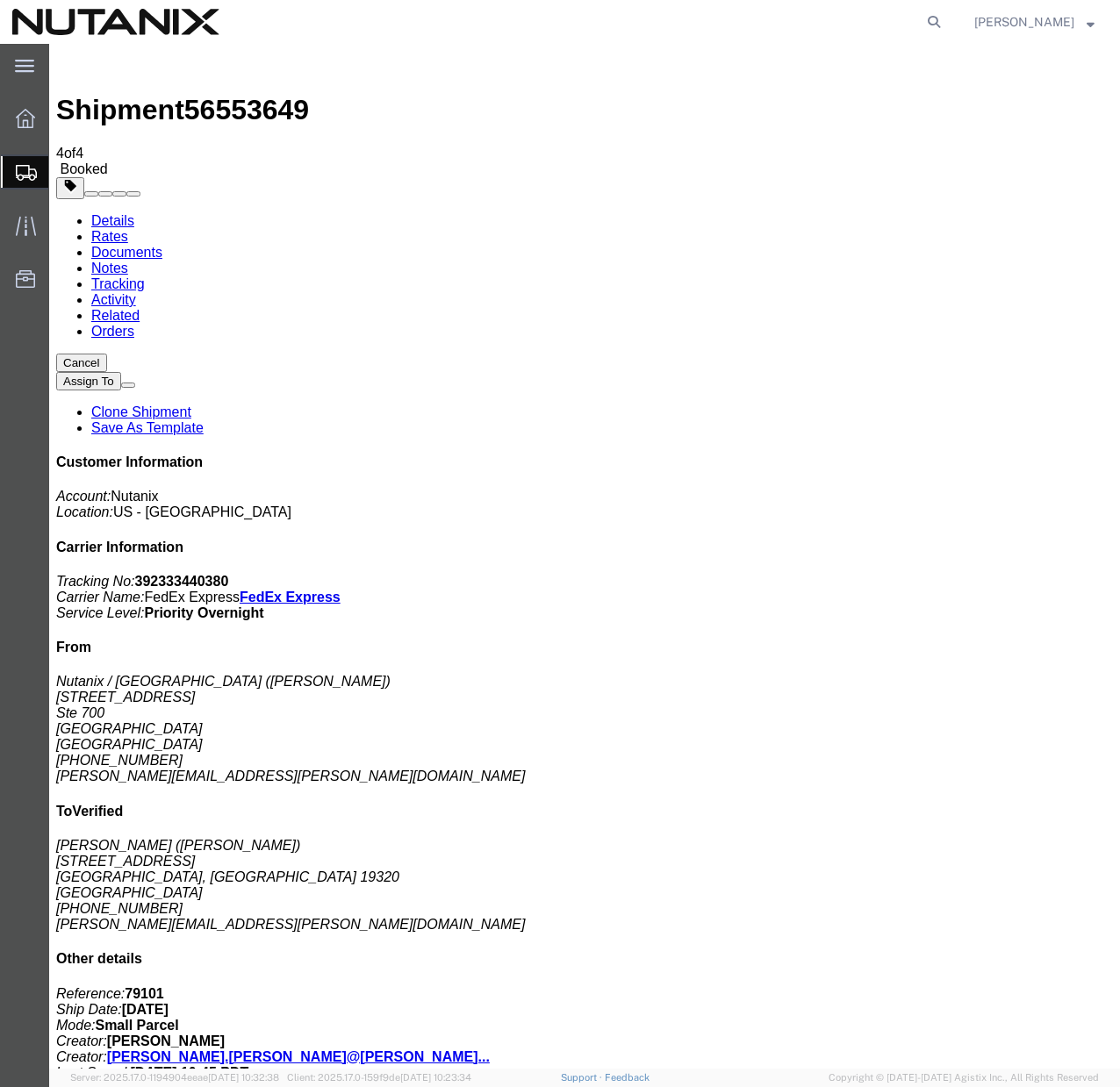
copy td "Tracking No.: 392333440380"
